Goal: Task Accomplishment & Management: Manage account settings

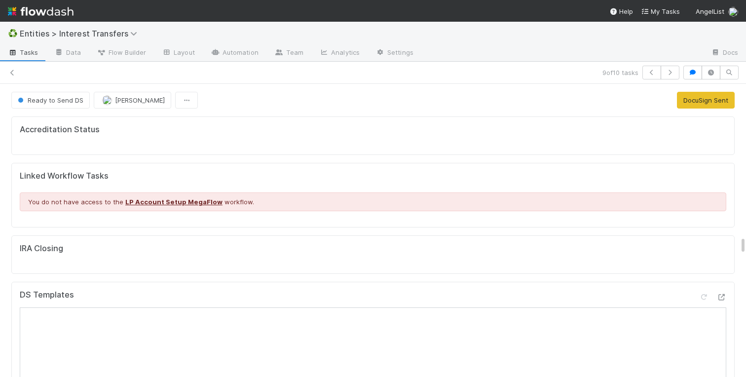
scroll to position [200, 346]
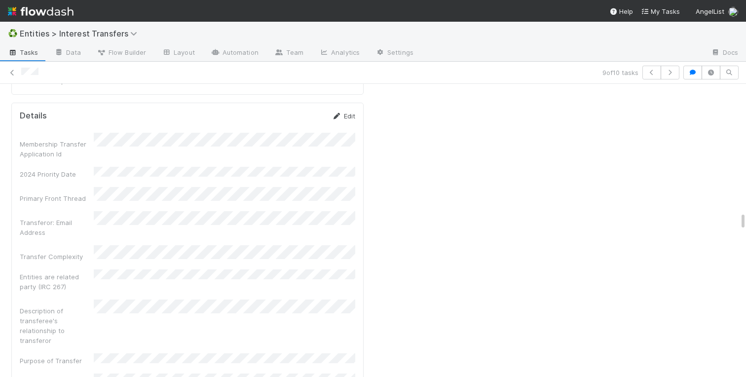
click at [349, 117] on link "Edit" at bounding box center [343, 116] width 23 height 8
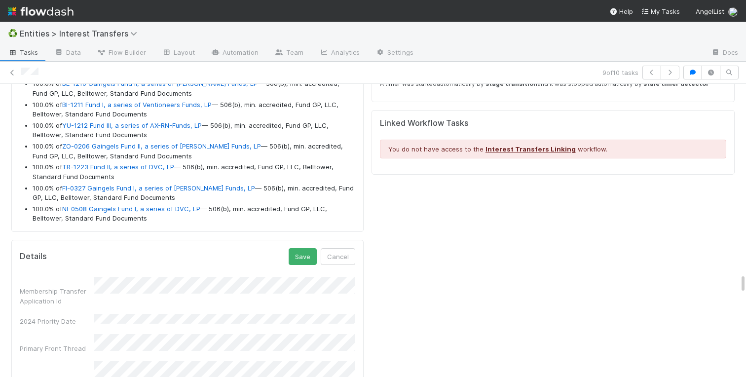
scroll to position [2767, 0]
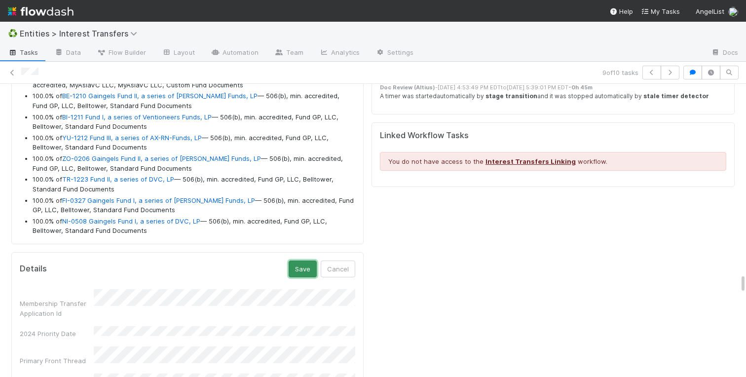
click at [297, 270] on button "Save" at bounding box center [302, 268] width 28 height 17
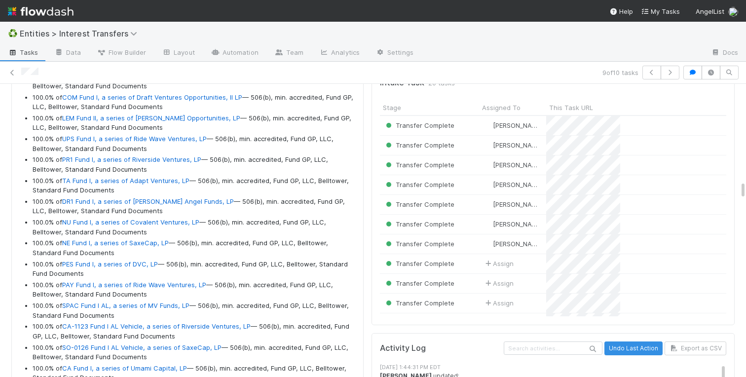
scroll to position [2206, 0]
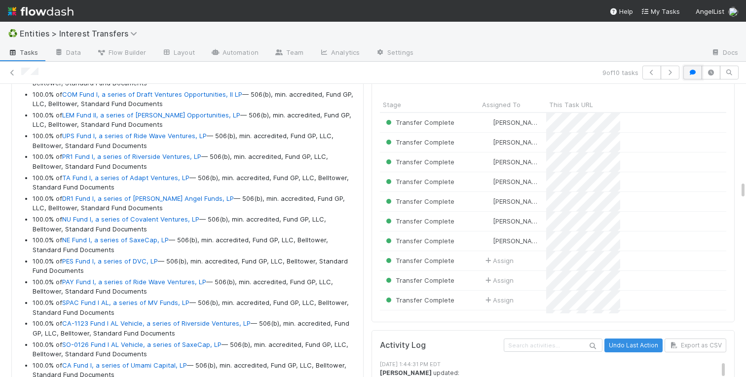
click at [690, 70] on icon "button" at bounding box center [692, 73] width 10 height 6
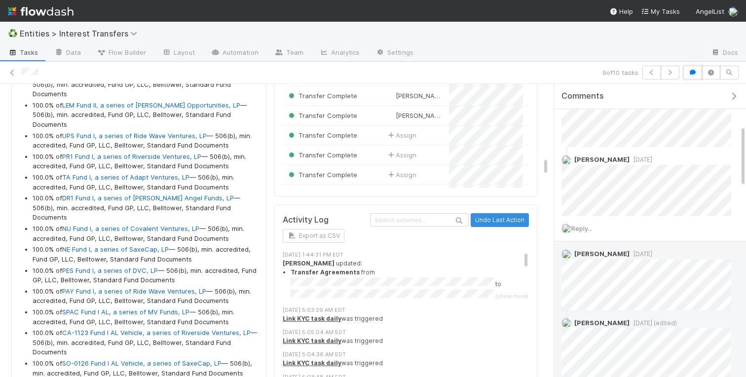
scroll to position [0, 0]
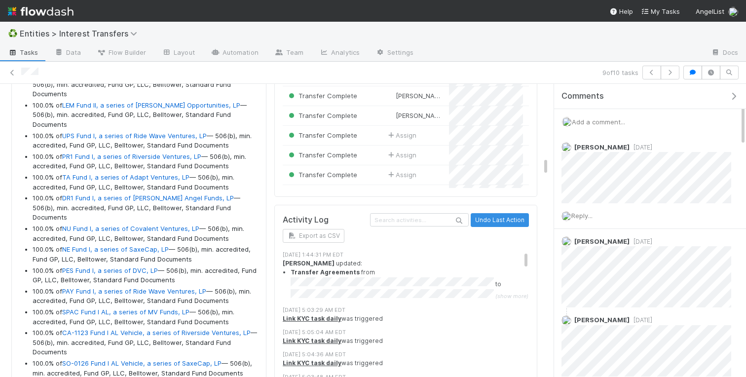
click at [733, 94] on icon "button" at bounding box center [733, 96] width 10 height 8
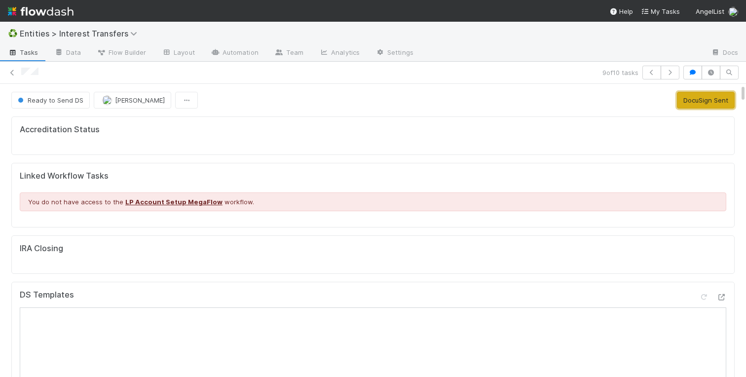
click at [699, 103] on button "DocuSign Sent" at bounding box center [706, 100] width 58 height 17
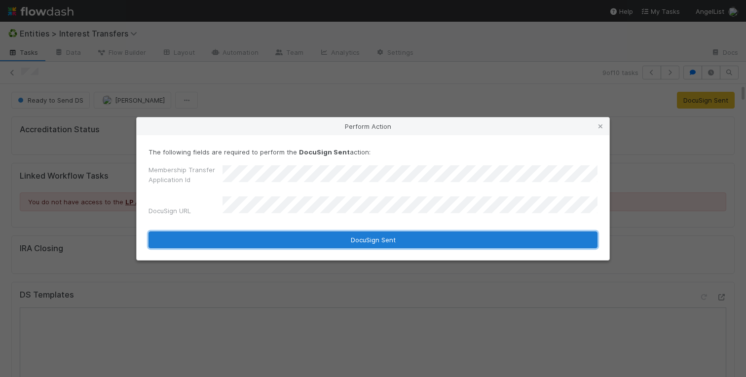
click at [296, 235] on button "DocuSign Sent" at bounding box center [372, 239] width 449 height 17
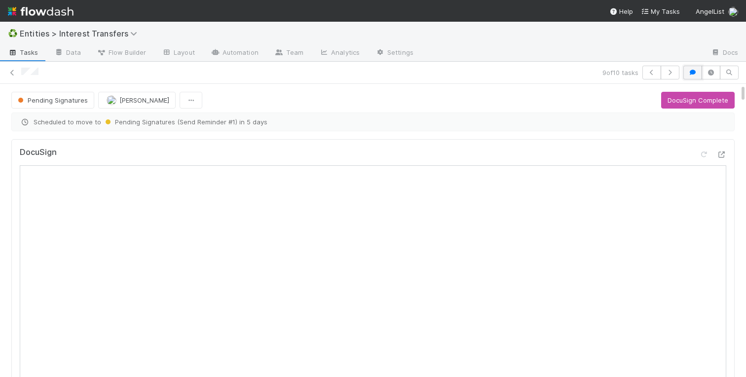
click at [693, 71] on icon "button" at bounding box center [692, 73] width 10 height 6
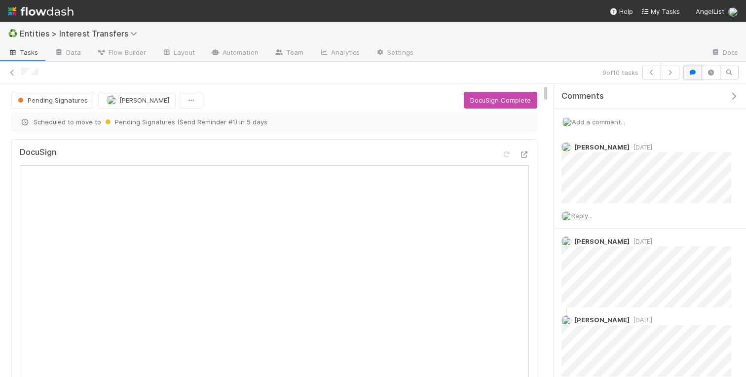
scroll to position [200, 246]
click at [584, 116] on div "Add a comment..." at bounding box center [650, 122] width 192 height 26
click at [585, 118] on span "Add a comment..." at bounding box center [598, 122] width 53 height 8
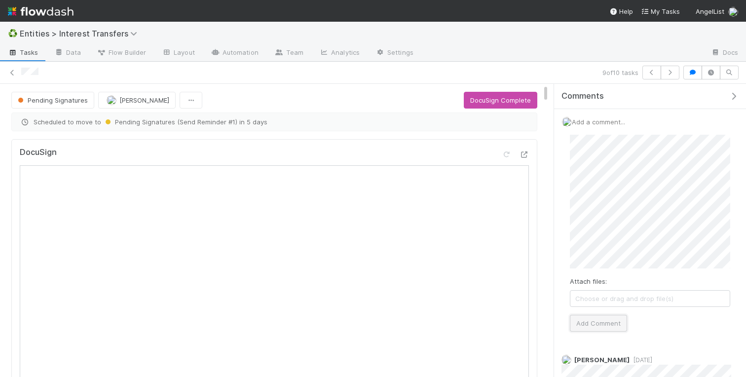
click at [604, 324] on button "Add Comment" at bounding box center [598, 323] width 57 height 17
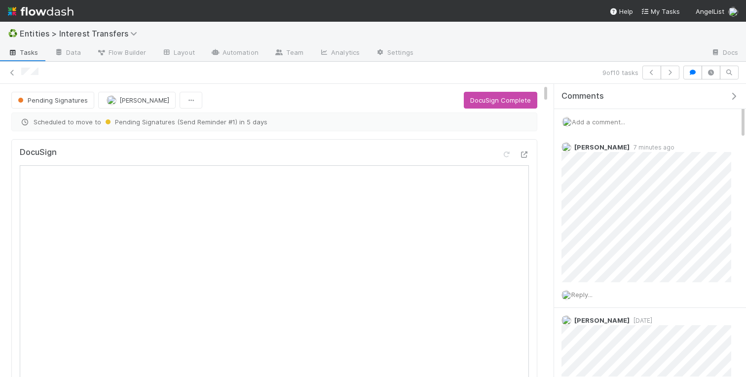
click at [733, 97] on icon "button" at bounding box center [733, 96] width 10 height 8
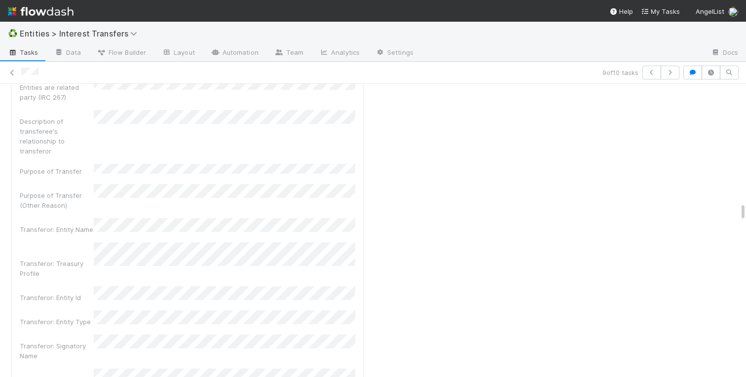
scroll to position [2532, 0]
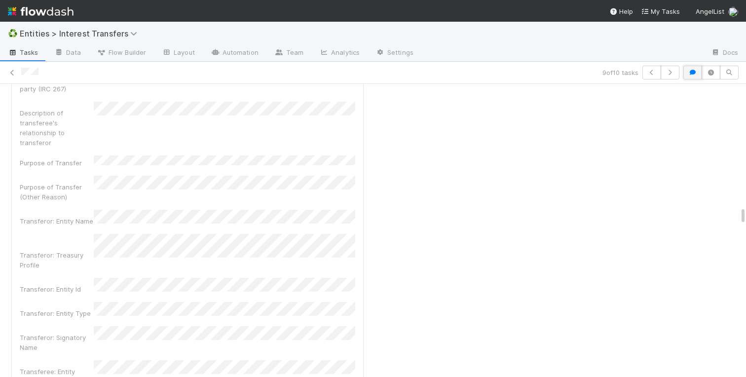
click at [691, 76] on button "button" at bounding box center [692, 73] width 19 height 14
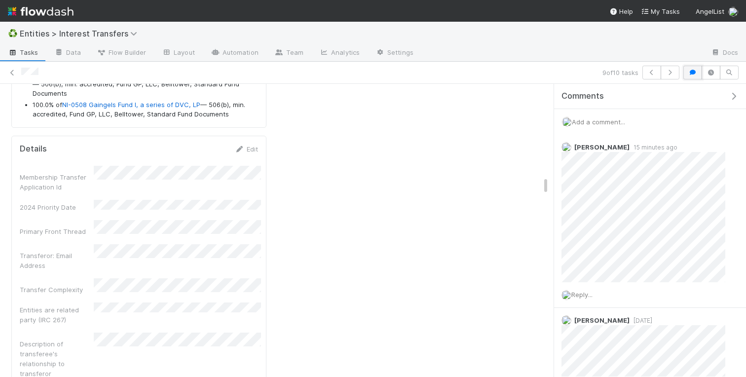
scroll to position [0, 0]
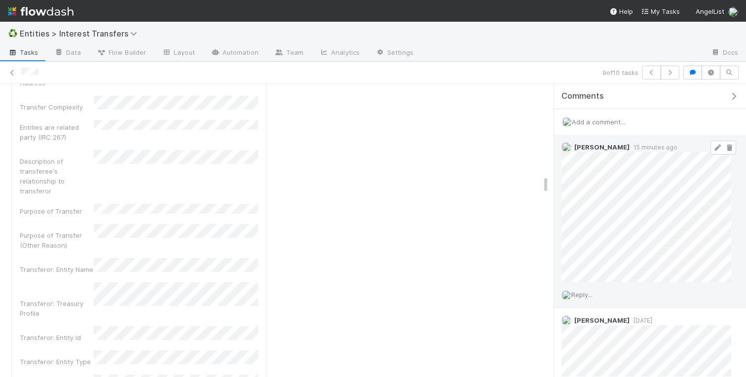
click at [715, 147] on icon at bounding box center [717, 147] width 10 height 6
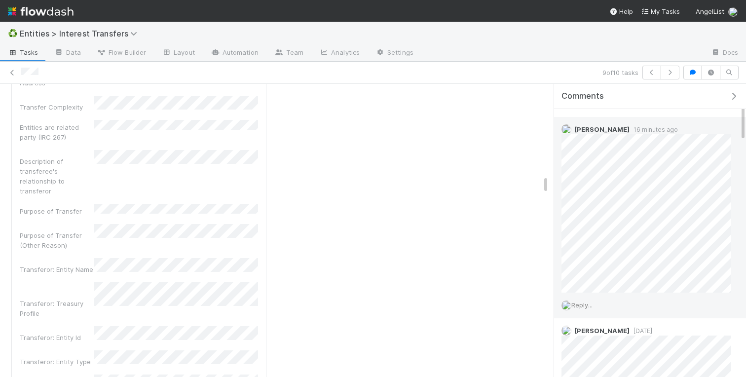
scroll to position [20, 0]
